Goal: Transaction & Acquisition: Download file/media

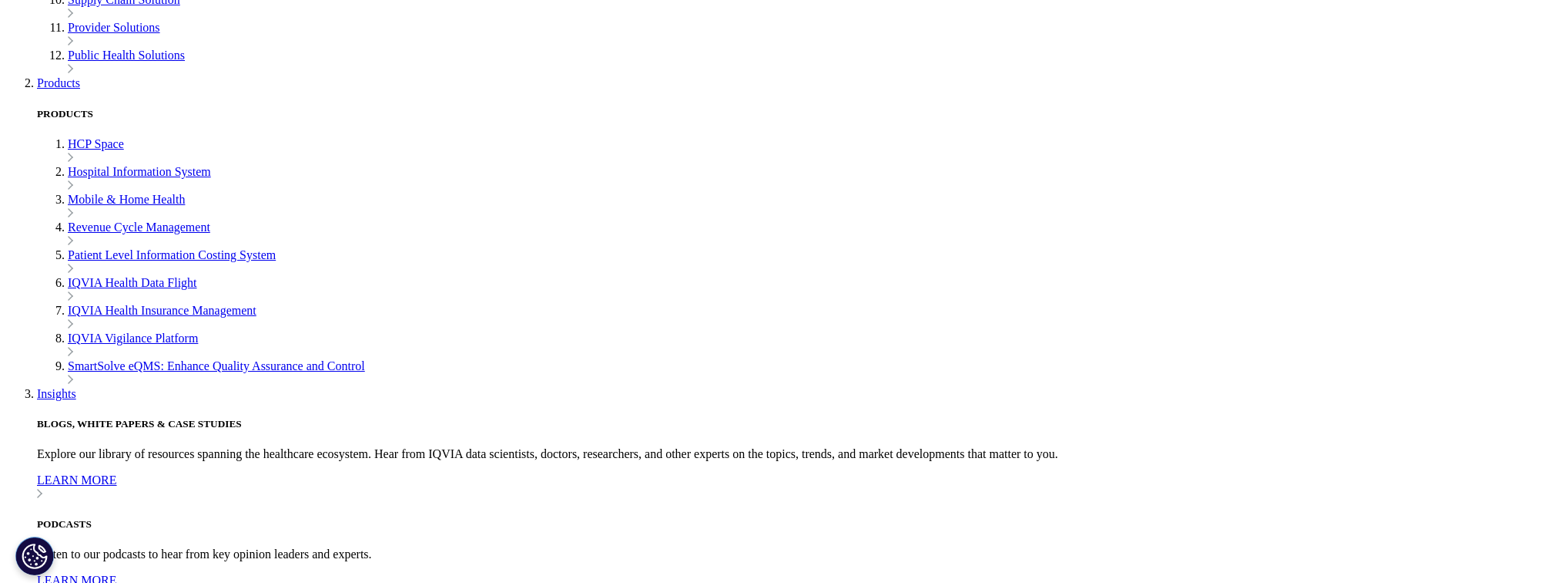
scroll to position [432, 0]
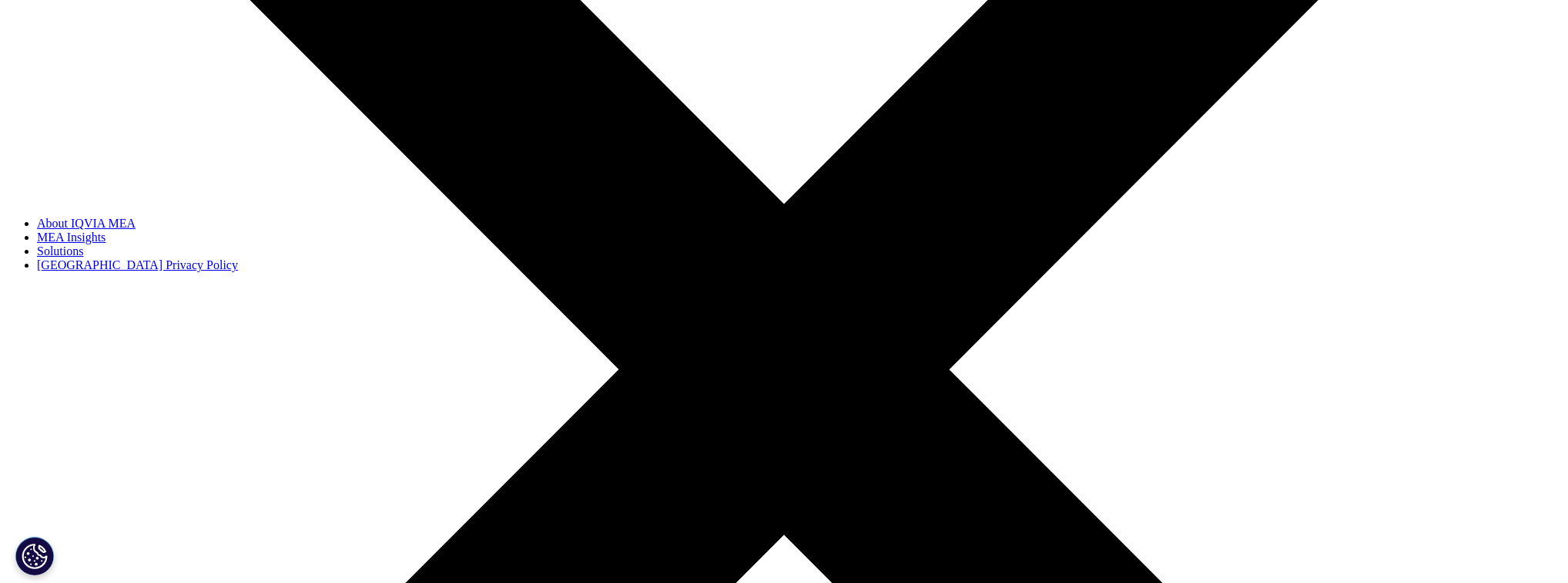
click at [106, 243] on link "MEA Insights" at bounding box center [72, 237] width 68 height 13
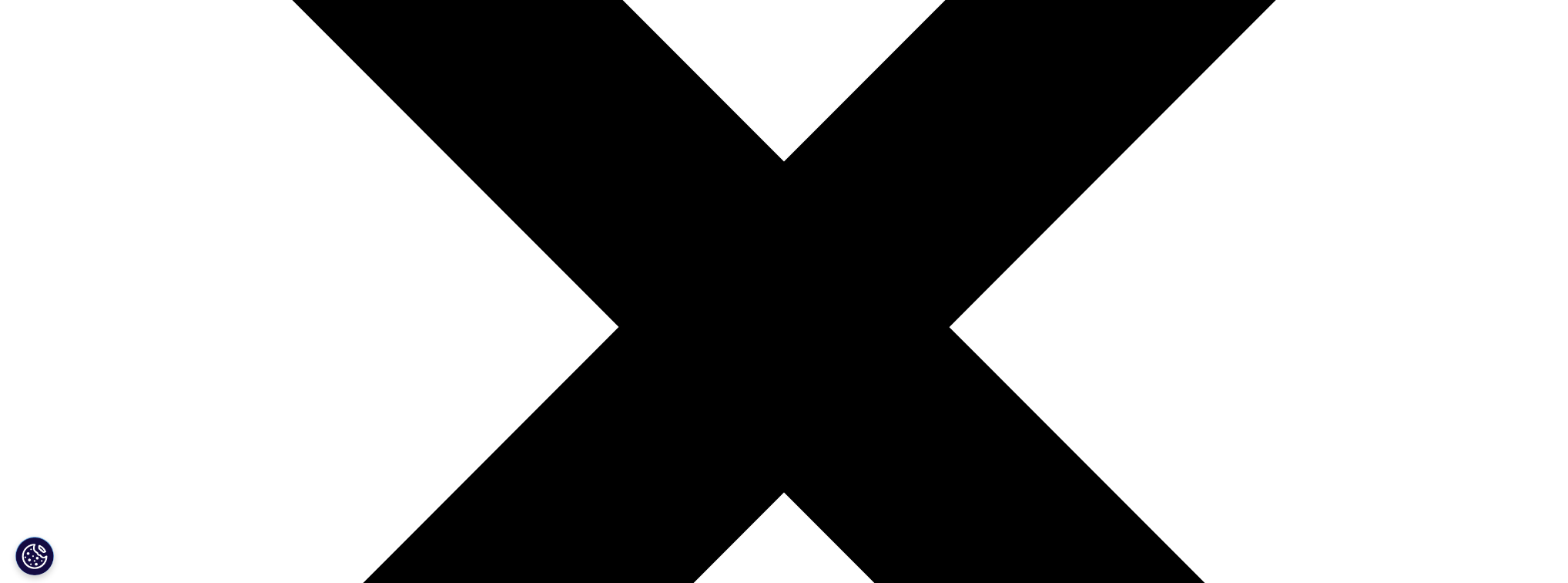
scroll to position [493, 0]
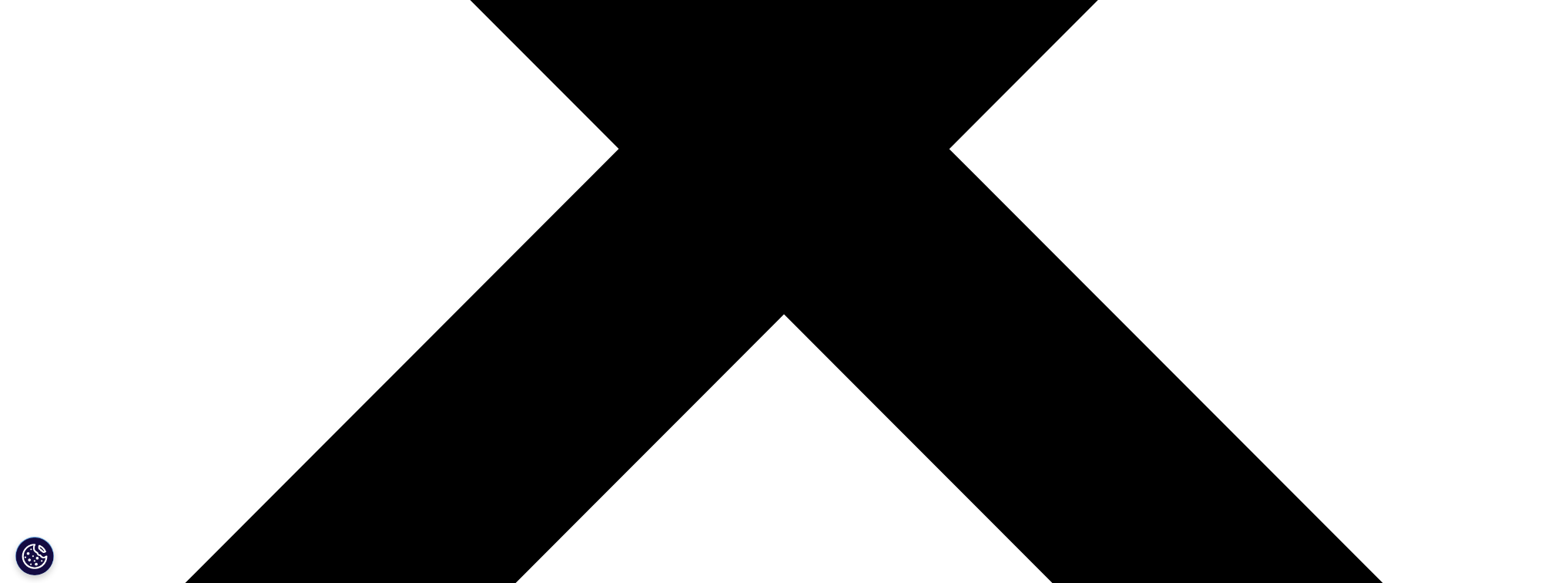
scroll to position [678, 0]
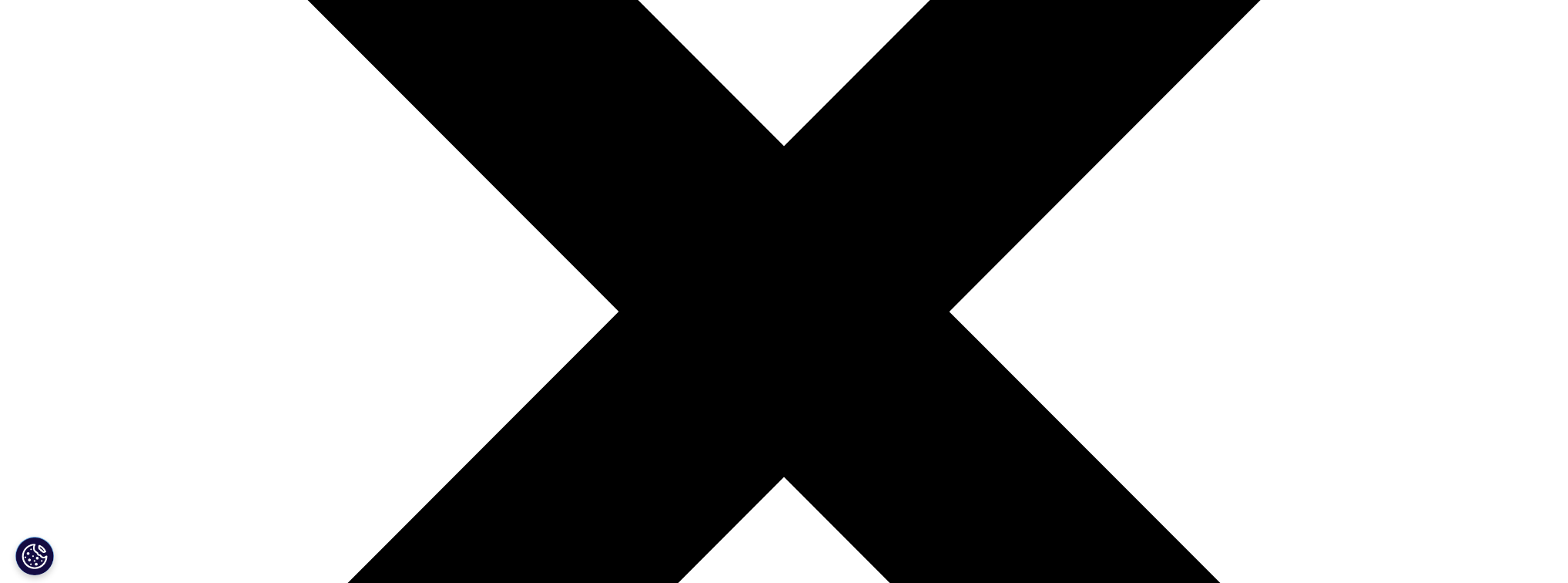
scroll to position [493, 0]
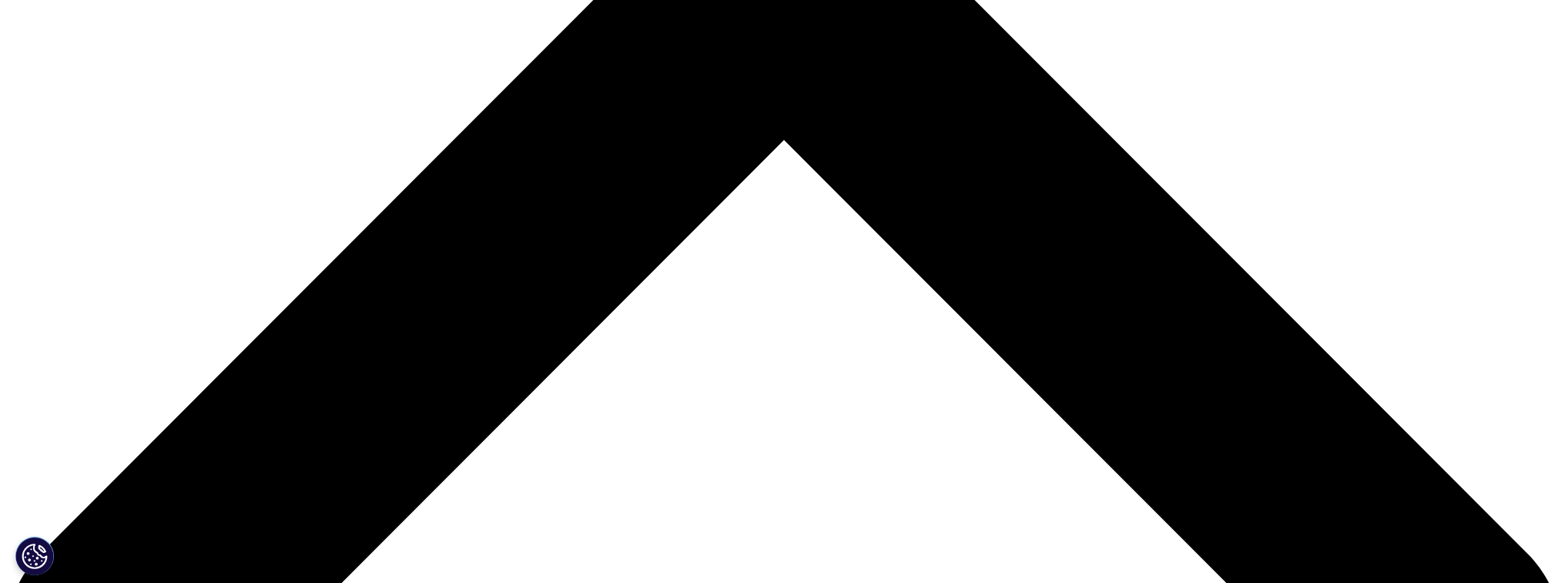
scroll to position [838, 0]
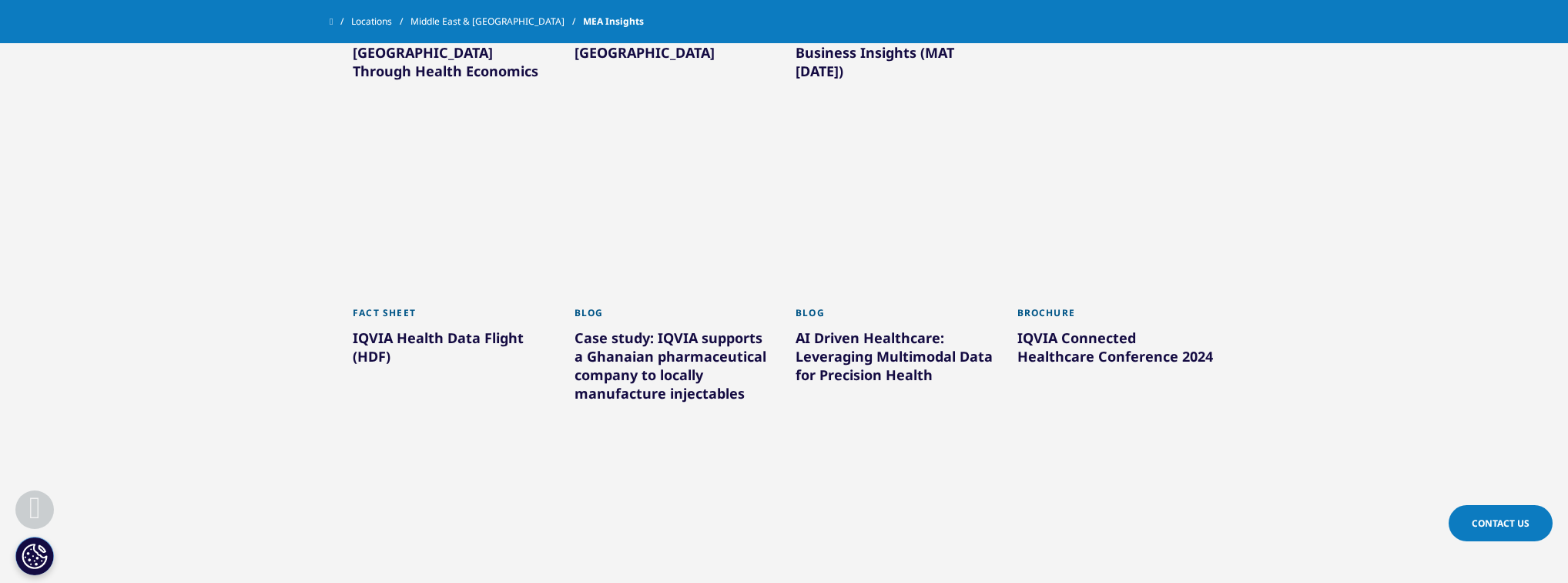
click at [904, 328] on div "AI Driven Healthcare: Leveraging Multimodal Data for Precision Health" at bounding box center [895, 360] width 199 height 62
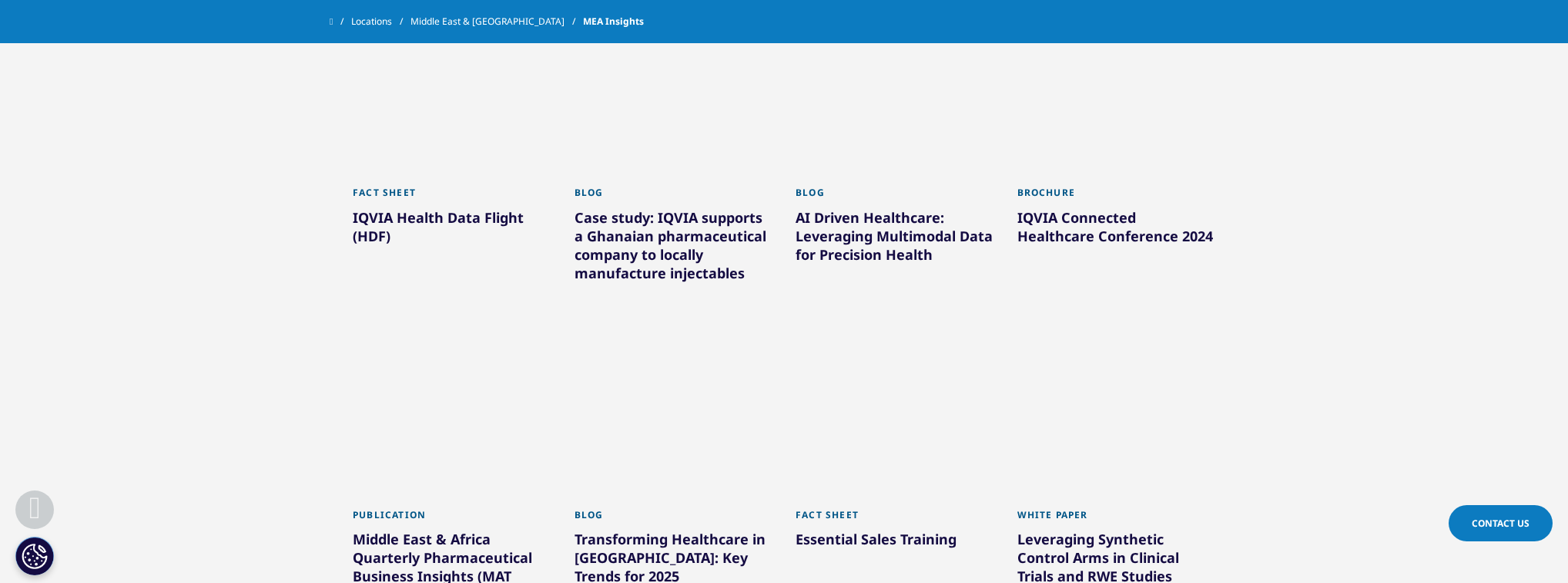
scroll to position [961, 0]
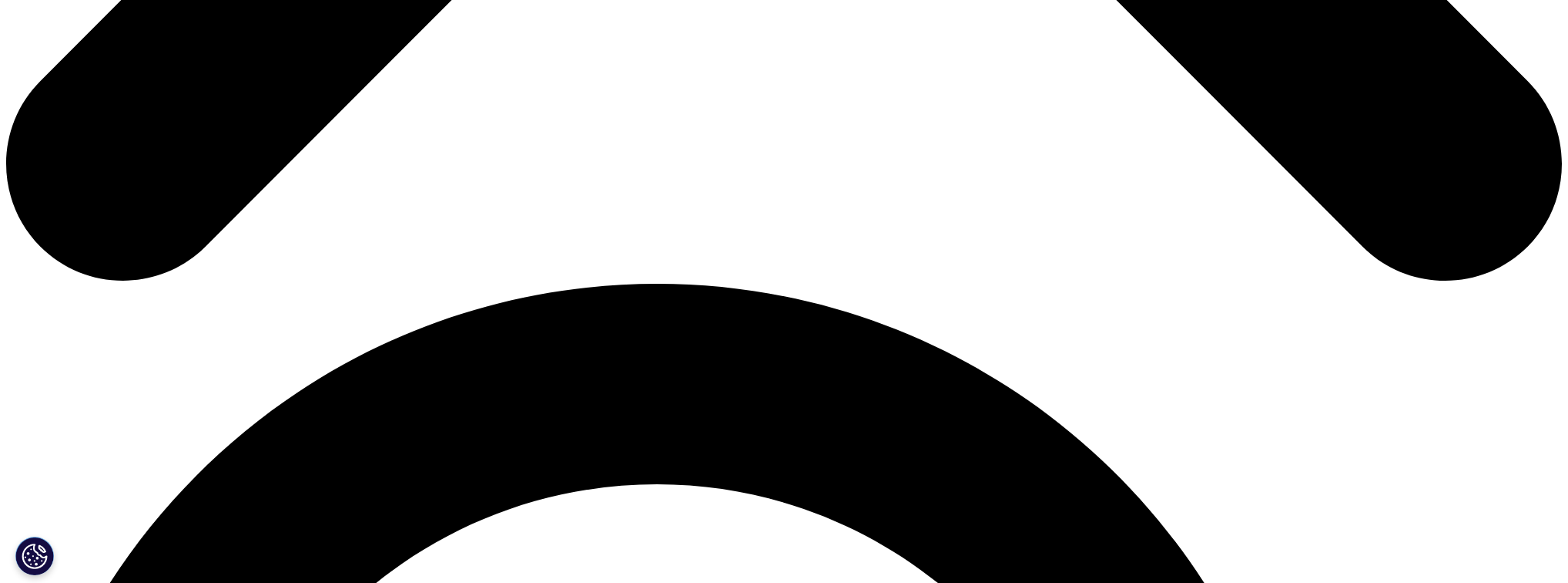
scroll to position [1305, 0]
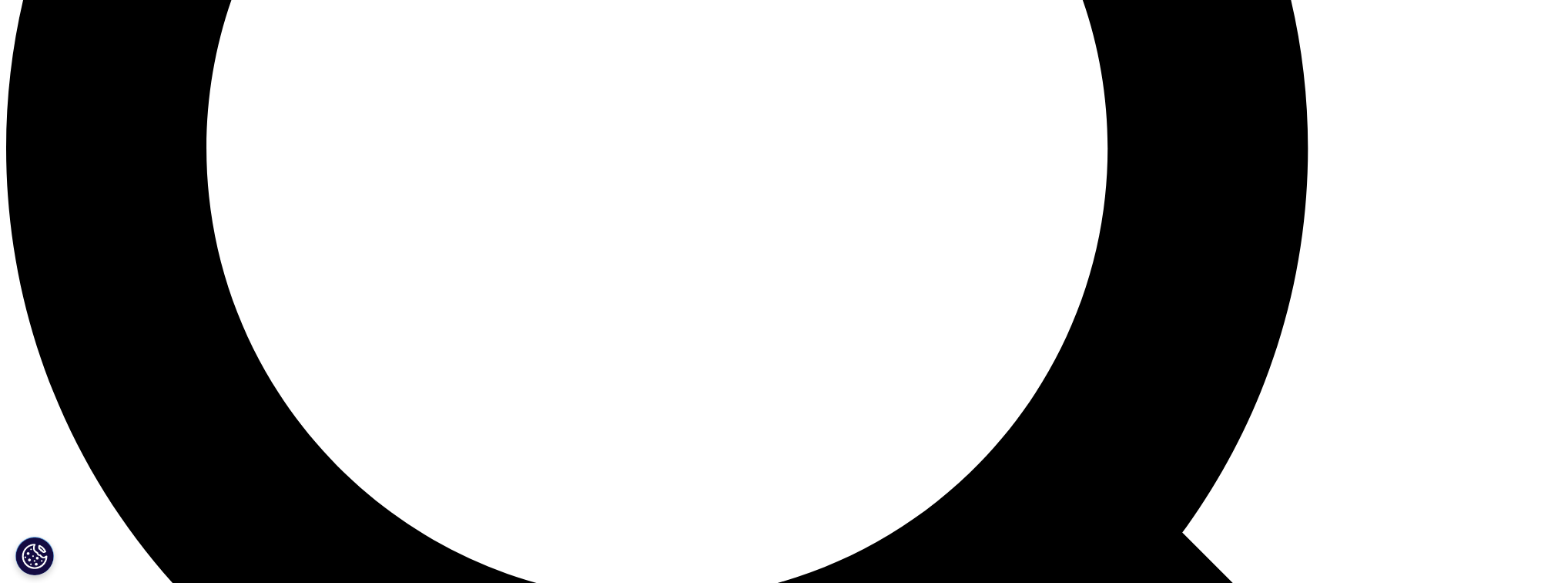
scroll to position [2107, 0]
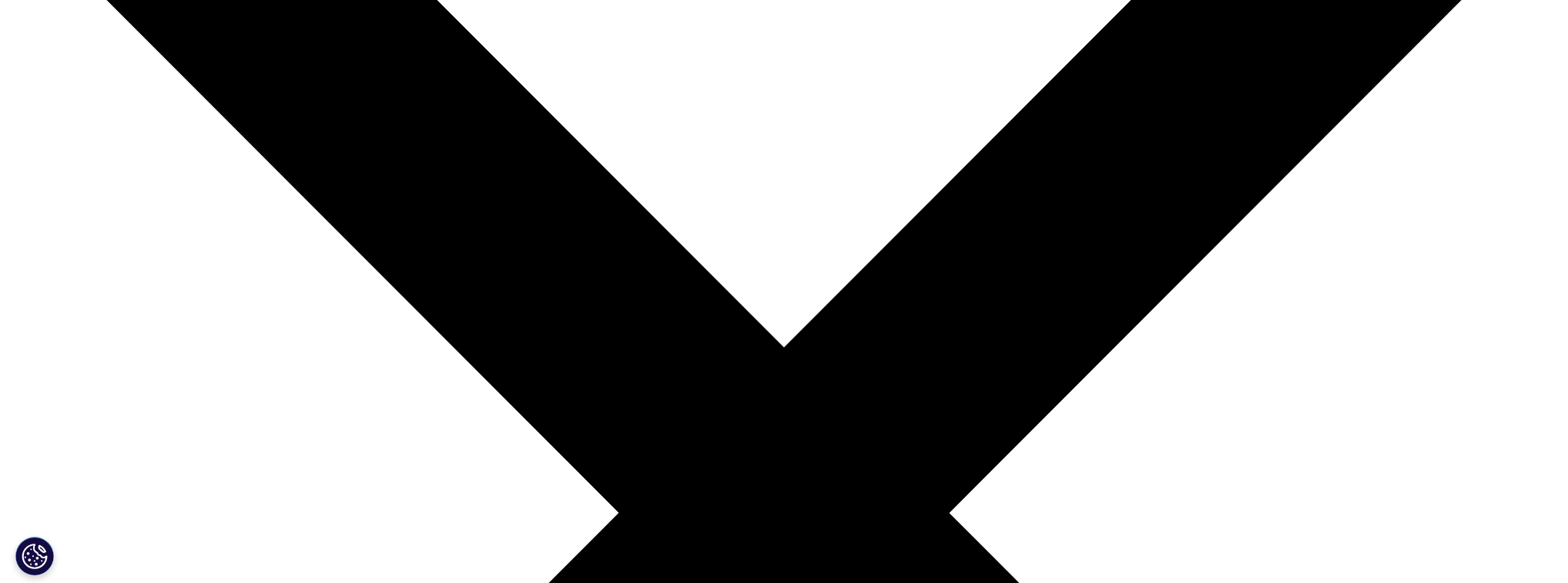
scroll to position [309, 0]
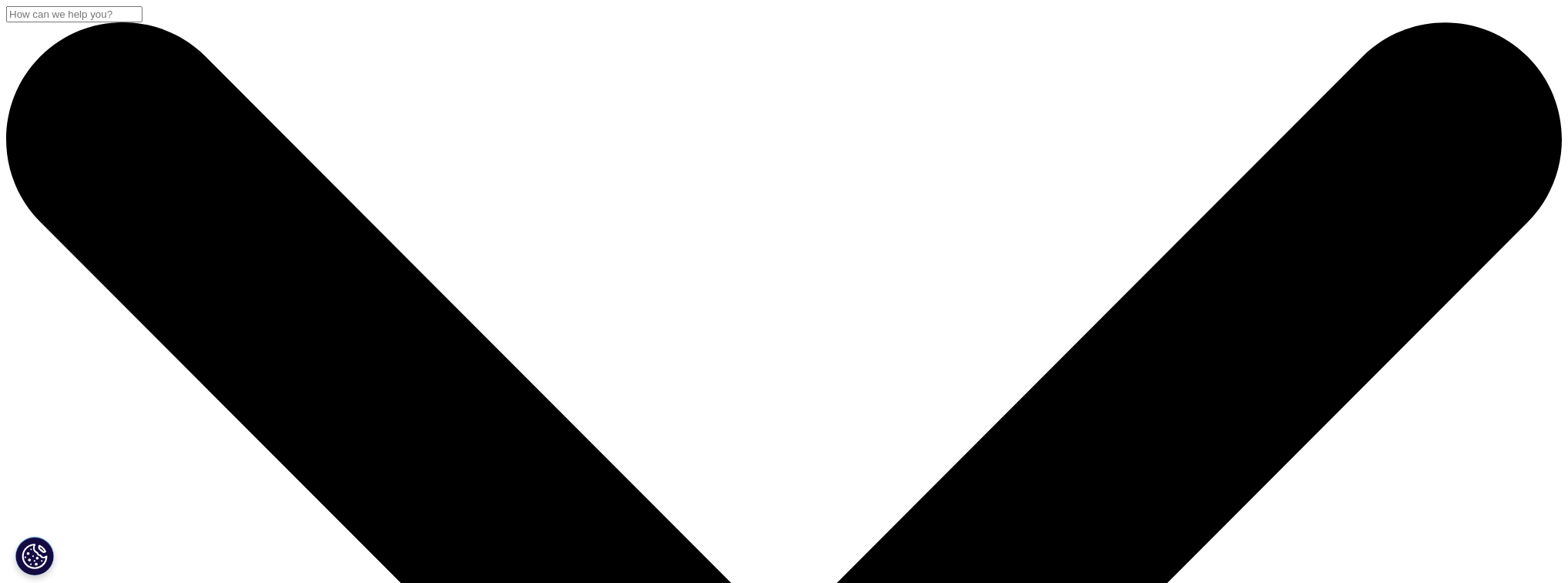
scroll to position [1487, 0]
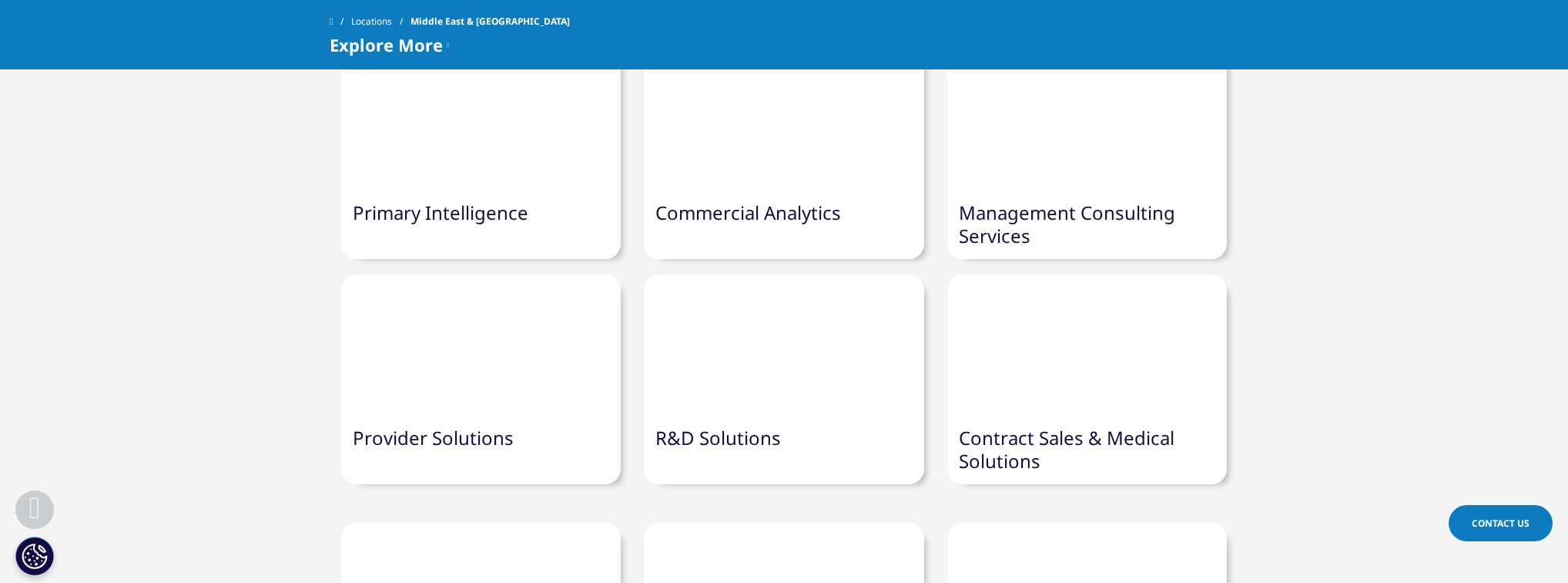
scroll to position [1172, 0]
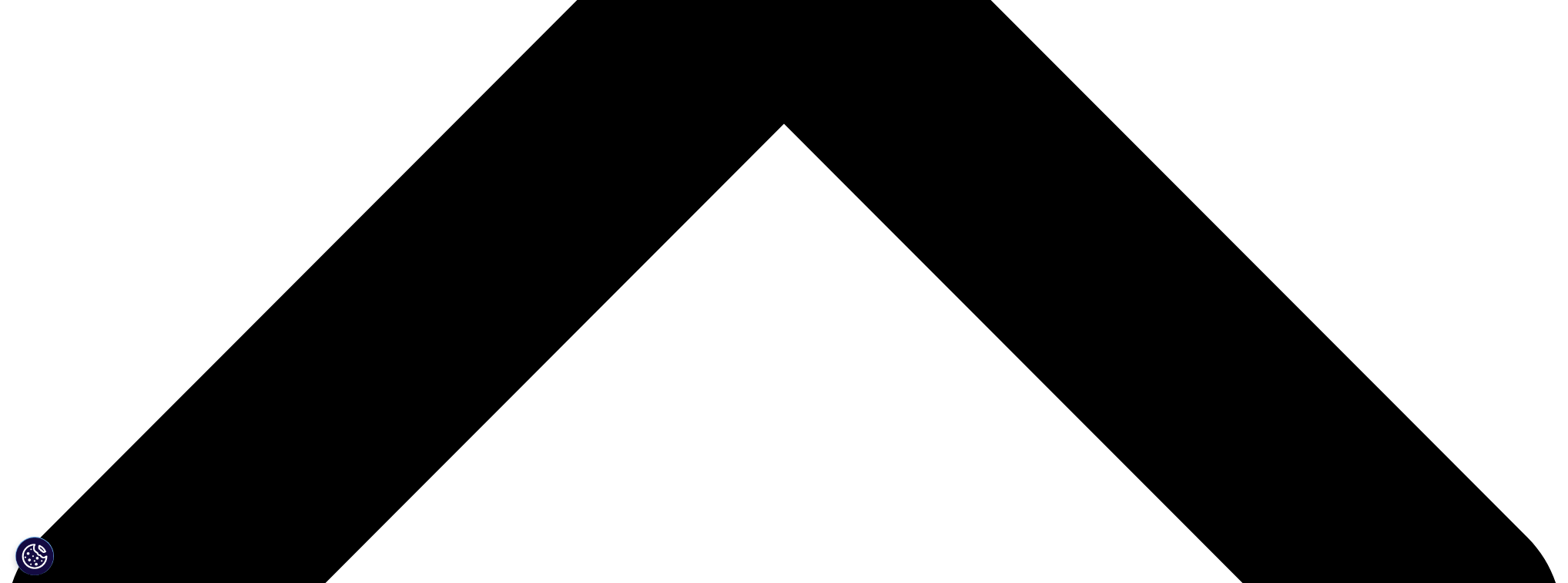
scroll to position [863, 0]
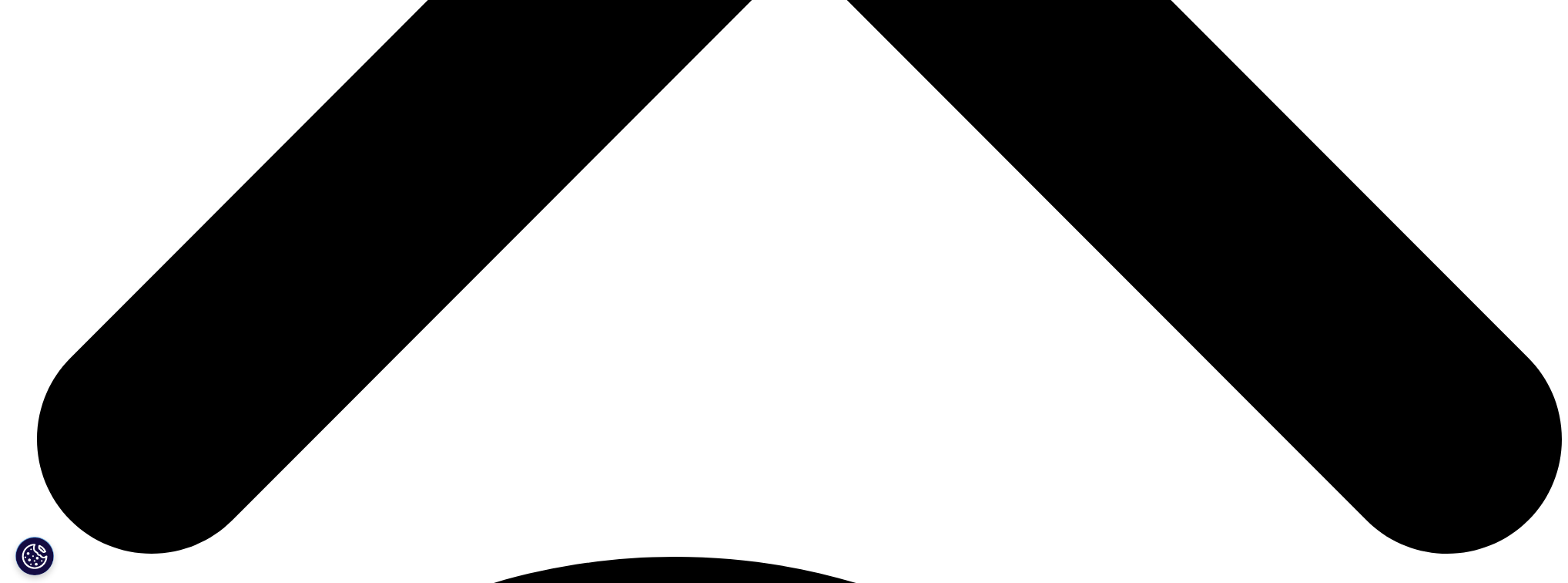
scroll to position [7648, 0]
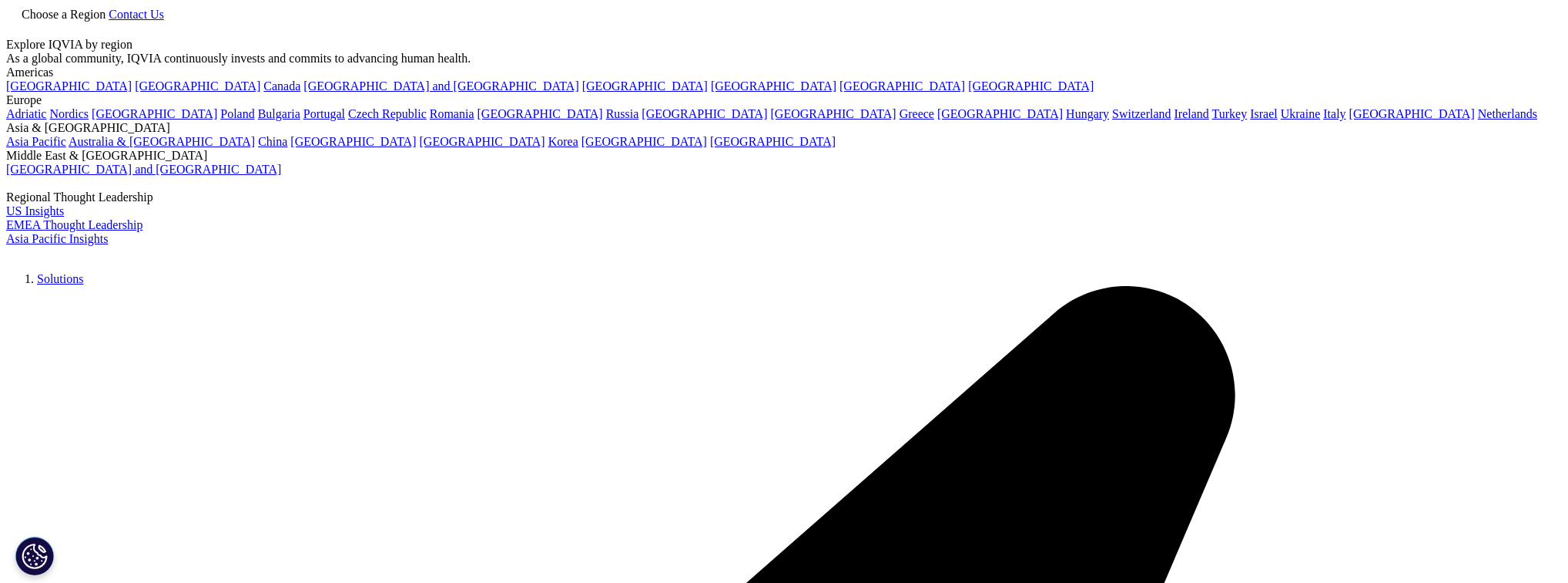
scroll to position [553, 908]
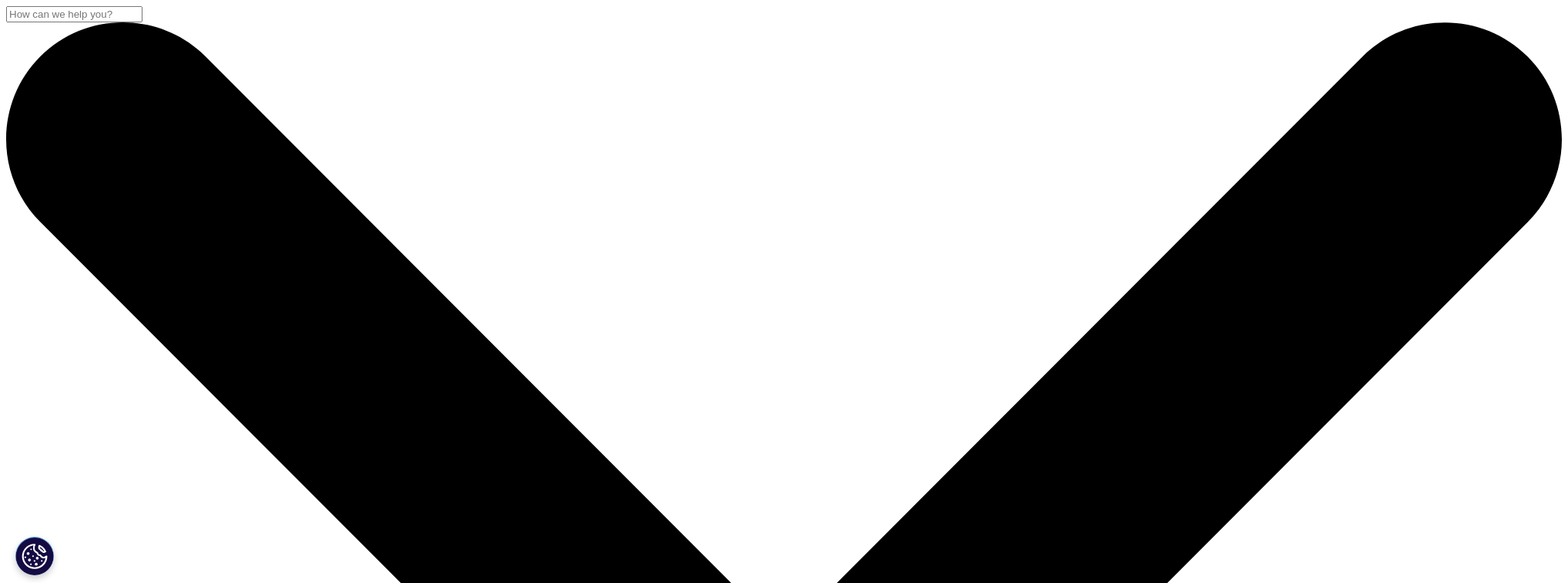
drag, startPoint x: 335, startPoint y: 163, endPoint x: 458, endPoint y: 549, distance: 405.1
copy div "nstitute Report Strengthening Pathways for Cell and Gene Therapies: Current Sta…"
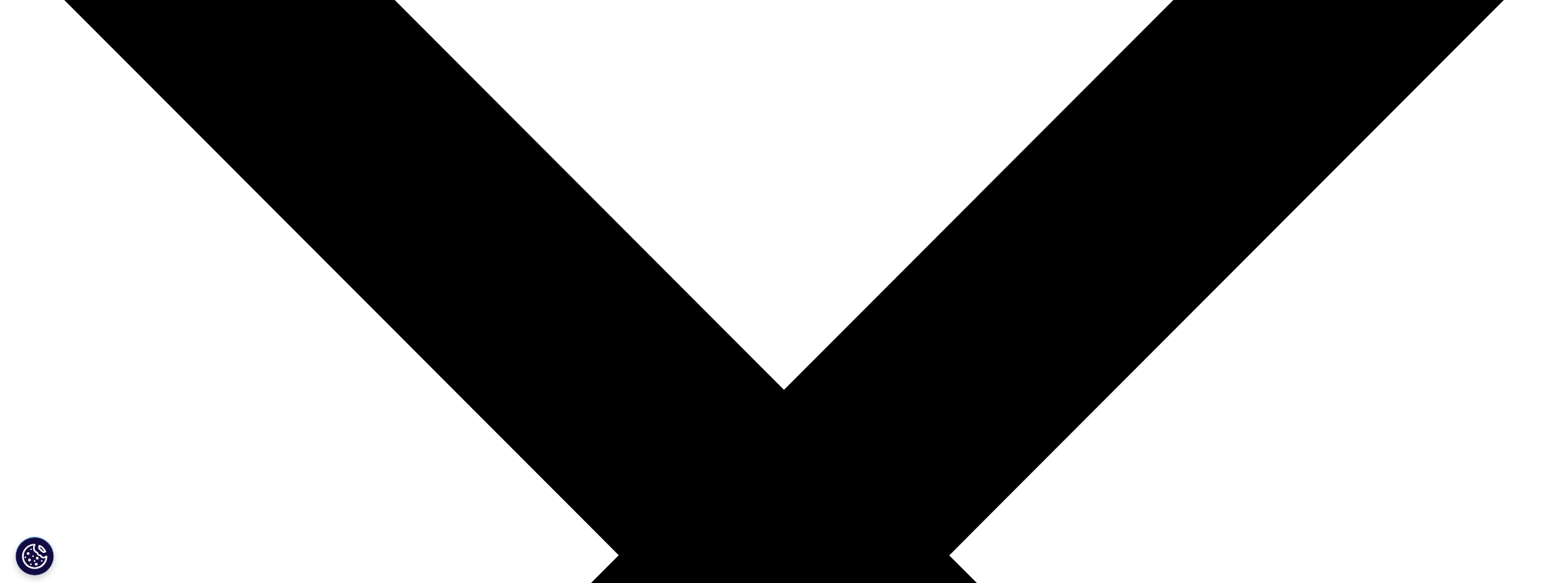
scroll to position [247, 0]
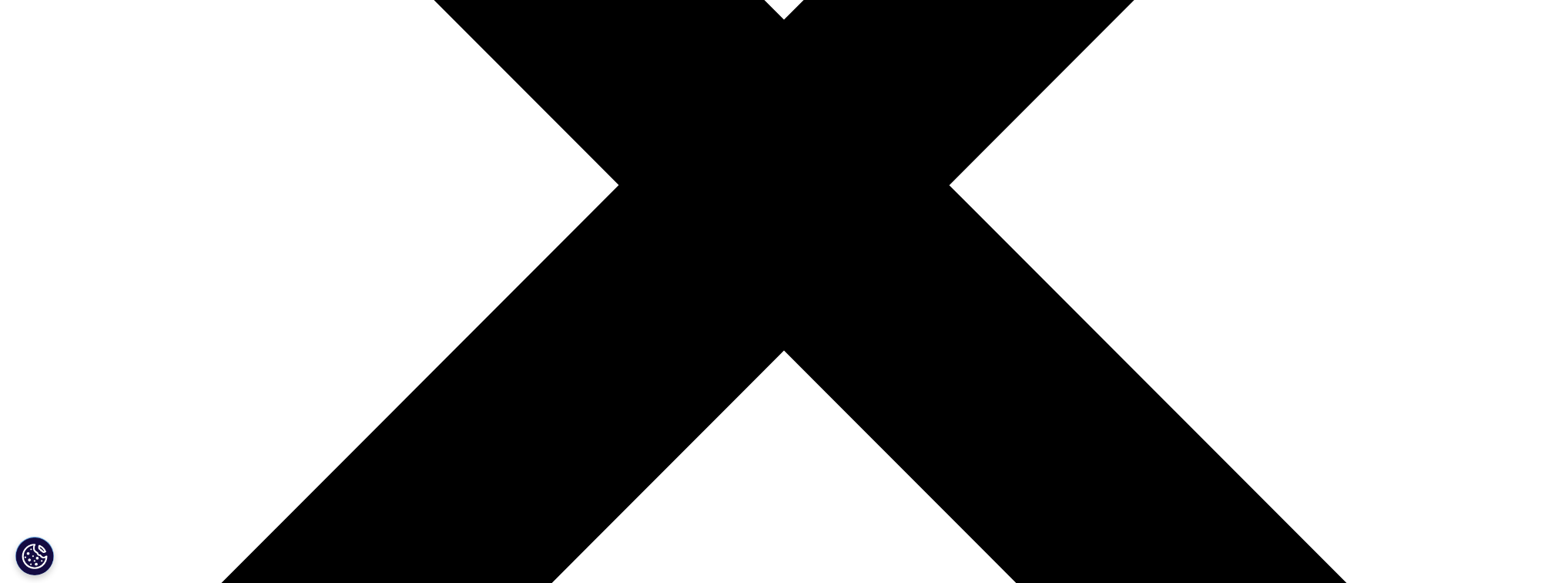
scroll to position [616, 0]
